Goal: Task Accomplishment & Management: Use online tool/utility

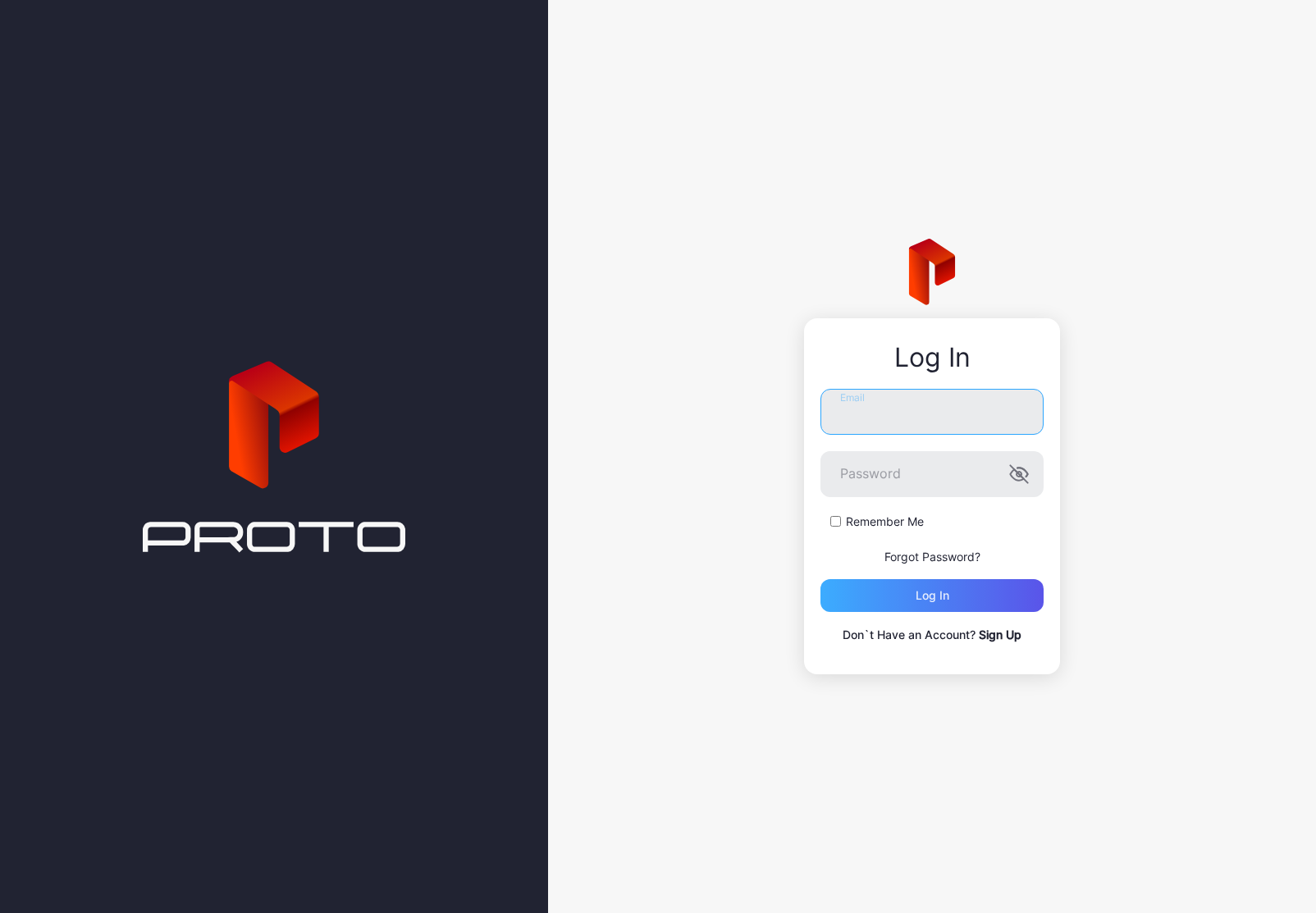
type input "**********"
click at [976, 606] on div "Log in" at bounding box center [931, 595] width 223 height 33
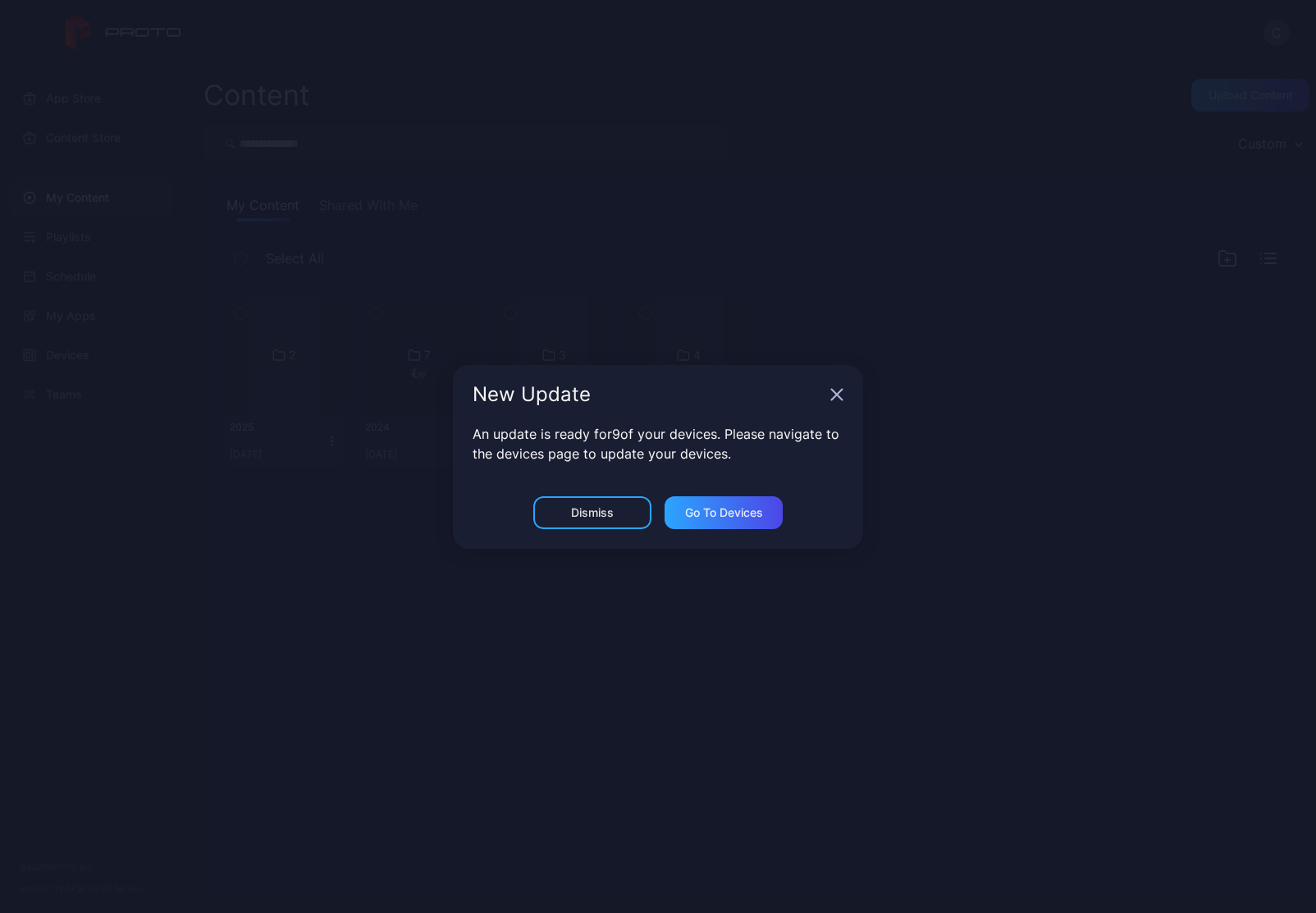
click at [830, 395] on icon "button" at bounding box center [837, 395] width 13 height 13
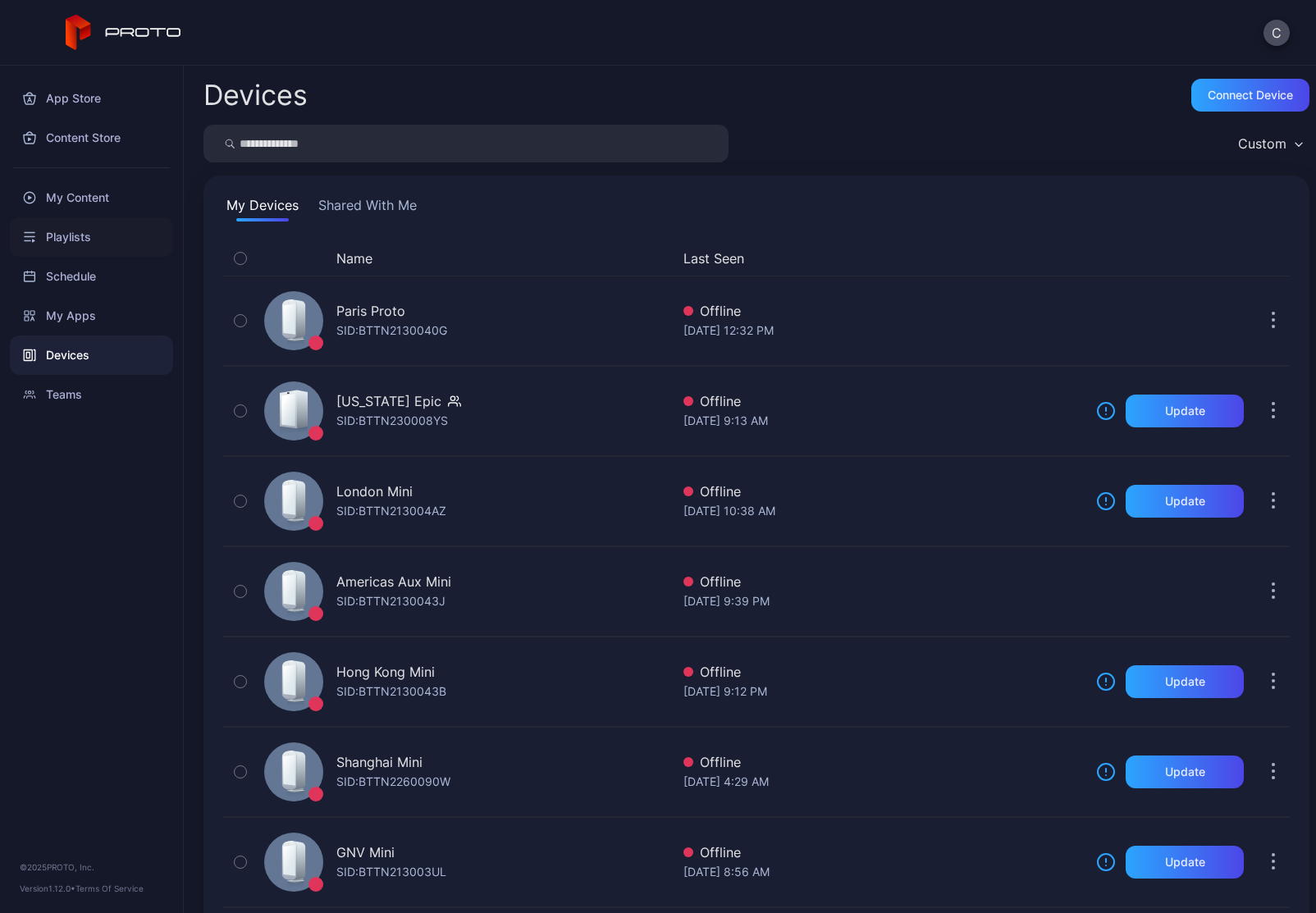
click at [57, 237] on div "Playlists" at bounding box center [91, 237] width 163 height 39
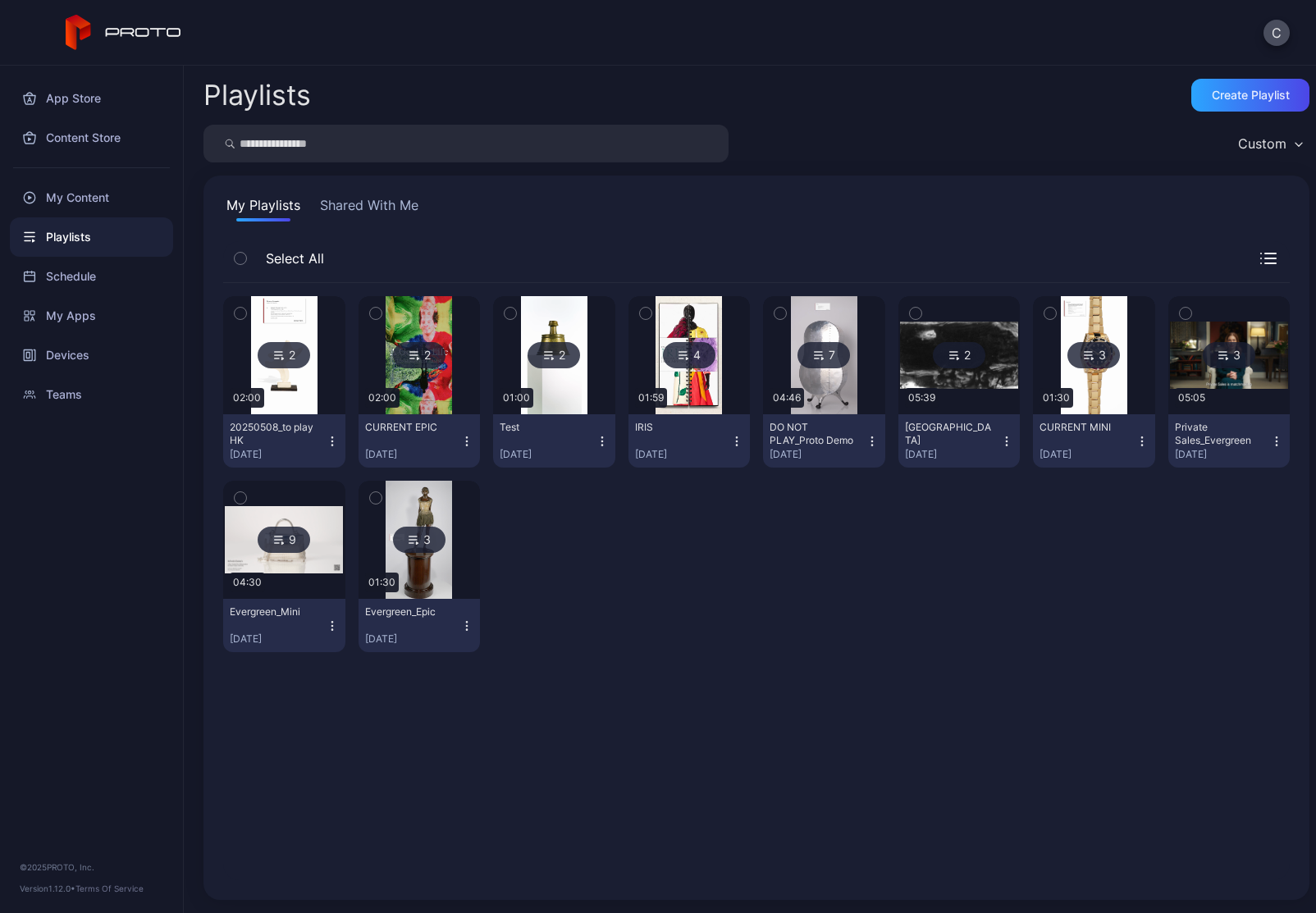
click at [1075, 313] on img at bounding box center [1094, 355] width 67 height 118
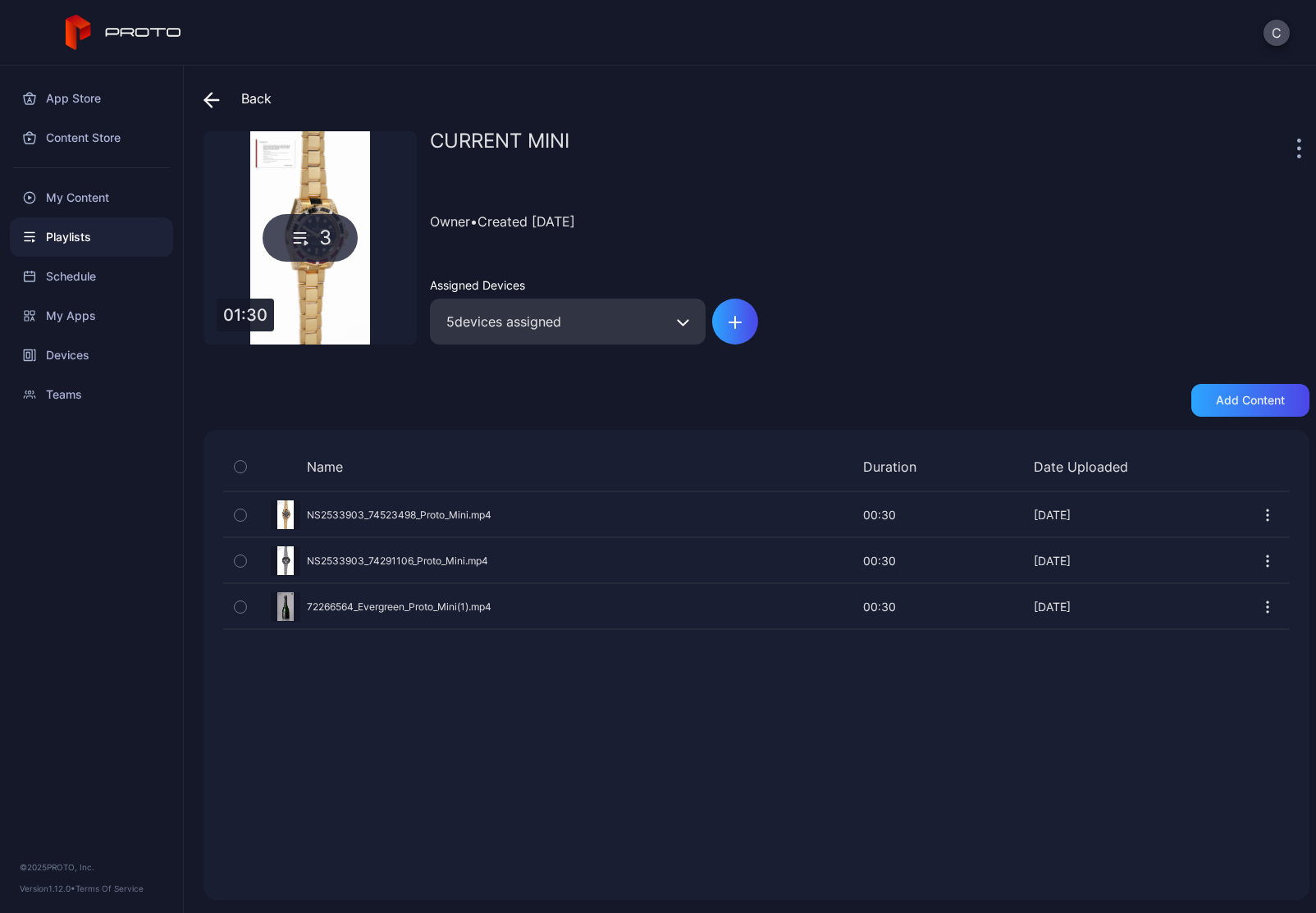
click at [330, 239] on div "3" at bounding box center [310, 238] width 95 height 47
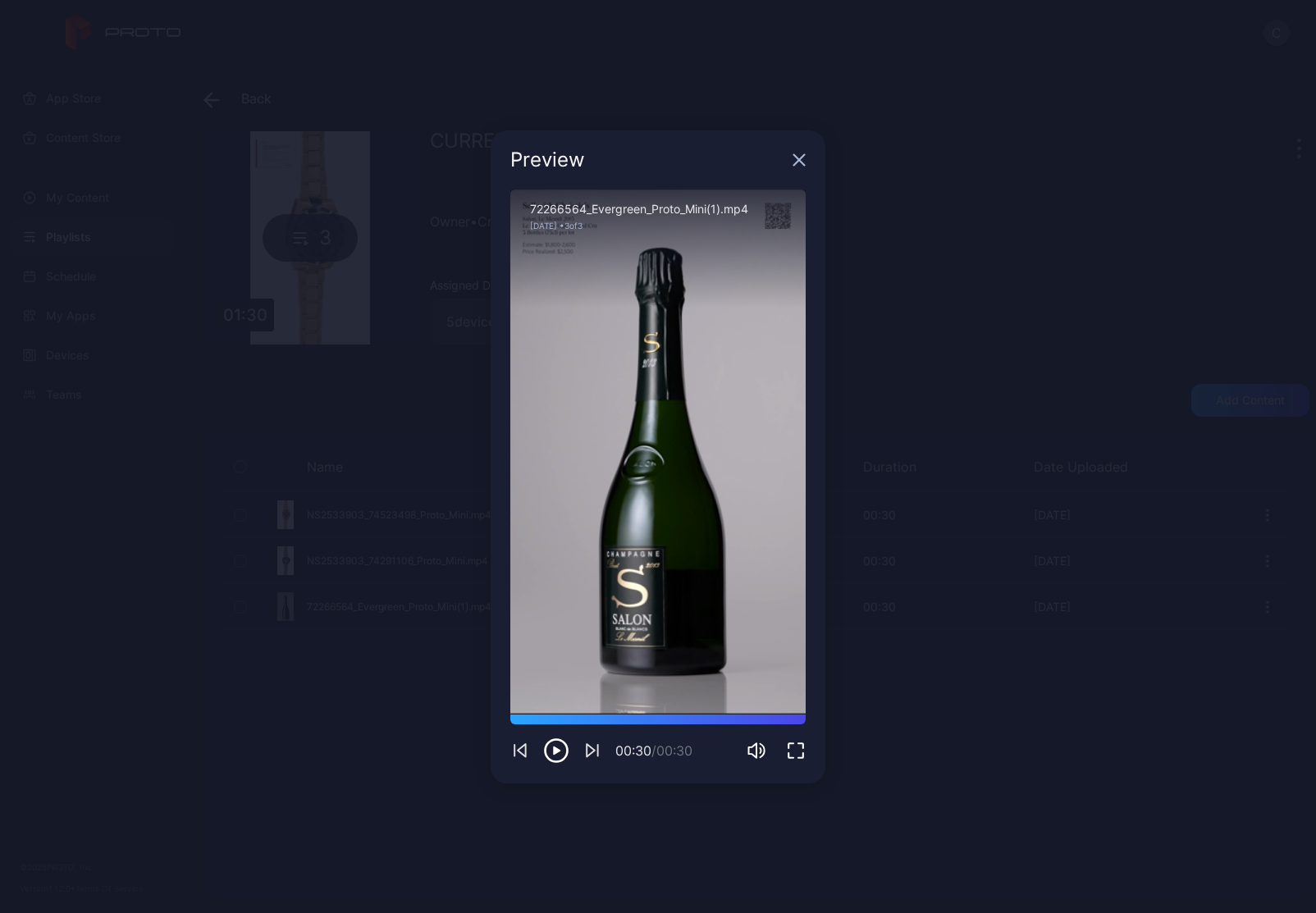
click at [791, 152] on div "Preview" at bounding box center [657, 159] width 334 height 59
click at [798, 167] on div "Preview" at bounding box center [657, 159] width 334 height 59
click at [796, 151] on div "Preview" at bounding box center [657, 159] width 334 height 59
click at [797, 160] on icon "button" at bounding box center [799, 159] width 11 height 11
